Goal: Find specific page/section: Find specific page/section

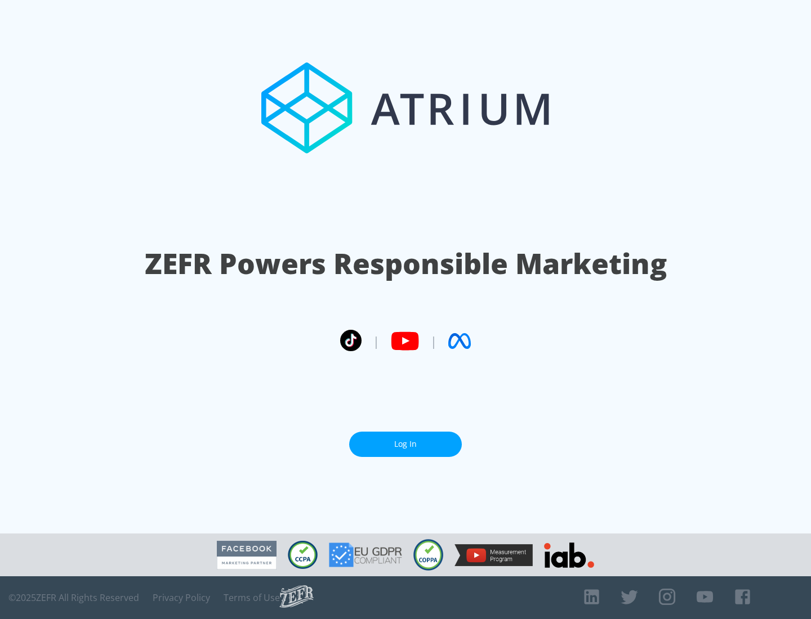
click at [405, 444] on link "Log In" at bounding box center [405, 444] width 113 height 25
